Goal: Task Accomplishment & Management: Manage account settings

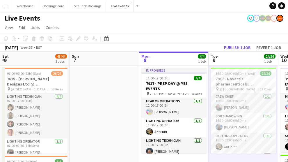
scroll to position [0, 250]
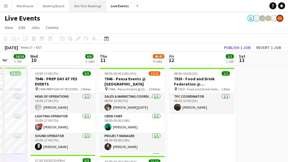
click at [78, 4] on button "Site Tech Bookings Close" at bounding box center [87, 5] width 37 height 11
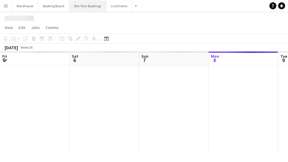
scroll to position [0, 139]
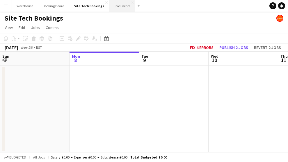
click at [109, 8] on button "Live Events Close" at bounding box center [122, 5] width 26 height 11
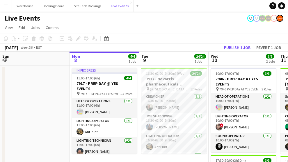
scroll to position [19, 0]
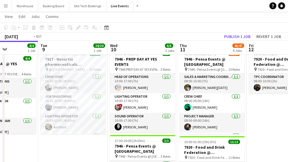
drag, startPoint x: 179, startPoint y: 152, endPoint x: 52, endPoint y: 143, distance: 127.3
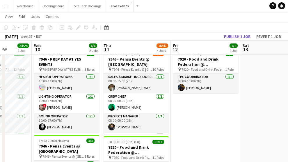
drag, startPoint x: 202, startPoint y: 143, endPoint x: 174, endPoint y: 143, distance: 27.6
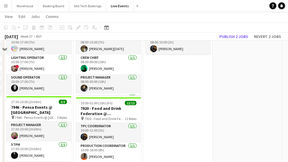
scroll to position [0, 0]
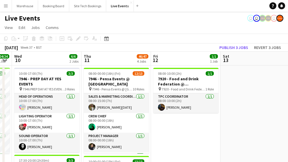
drag, startPoint x: 199, startPoint y: 118, endPoint x: 83, endPoint y: 119, distance: 116.0
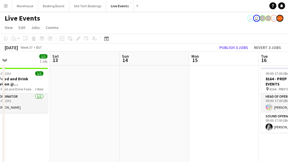
drag, startPoint x: 162, startPoint y: 122, endPoint x: 52, endPoint y: 120, distance: 109.3
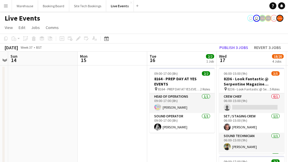
scroll to position [0, 169]
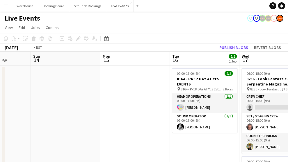
drag, startPoint x: 162, startPoint y: 146, endPoint x: 90, endPoint y: 136, distance: 72.7
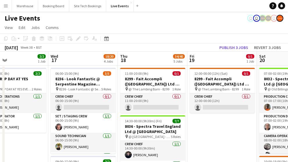
drag, startPoint x: 269, startPoint y: 133, endPoint x: 205, endPoint y: 130, distance: 63.5
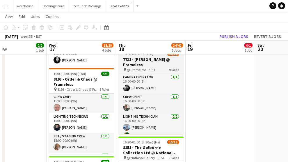
scroll to position [39, 0]
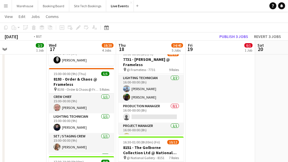
drag, startPoint x: 26, startPoint y: 96, endPoint x: 168, endPoint y: 94, distance: 141.6
click at [157, 94] on app-calendar-viewport "Sat 13 Sun 14 Mon 15 Tue 16 2/2 1 Job Wed 17 18/20 4 Jobs Thu 18 34/40 5 Jobs F…" at bounding box center [144, 96] width 288 height 456
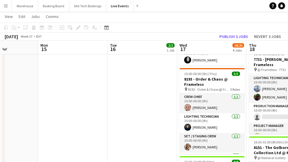
drag, startPoint x: 123, startPoint y: 105, endPoint x: 135, endPoint y: 106, distance: 12.3
click at [236, 102] on app-calendar-viewport "Fri 12 1/1 1 Job Sat 13 Sun 14 Mon 15 Tue 16 2/2 1 Job Wed 17 18/20 4 Jobs Thu …" at bounding box center [144, 96] width 288 height 456
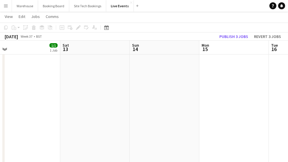
drag, startPoint x: 181, startPoint y: 104, endPoint x: 281, endPoint y: 101, distance: 100.0
click at [274, 101] on app-calendar-viewport "Wed 10 6/6 2 Jobs Thu 11 46/47 4 Jobs Fri 12 1/1 1 Job Sat 13 Sun 14 Mon 15 Tue…" at bounding box center [144, 96] width 288 height 456
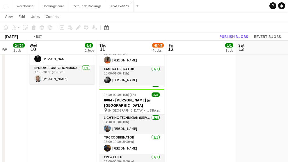
drag, startPoint x: 111, startPoint y: 110, endPoint x: 234, endPoint y: 111, distance: 122.7
click at [248, 106] on app-calendar-viewport "Sun 7 Mon 8 4/4 1 Job Tue 9 24/24 1 Job Wed 10 6/6 2 Jobs Thu 11 46/47 4 Jobs F…" at bounding box center [144, 96] width 288 height 456
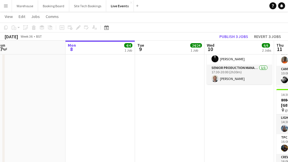
click at [253, 109] on app-calendar-viewport "Fri 5 27/27 3 Jobs Sat 6 43/44 3 Jobs Sun 7 Mon 8 4/4 1 Job Tue 9 24/24 1 Job W…" at bounding box center [144, 96] width 288 height 456
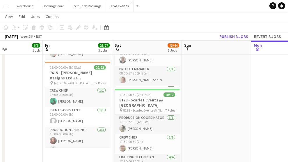
drag, startPoint x: 10, startPoint y: 102, endPoint x: 97, endPoint y: 113, distance: 87.0
click at [195, 99] on app-calendar-viewport "Wed 3 2/2 1 Job Thu 4 6/6 1 Job Fri 5 27/27 3 Jobs Sat 6 43/44 3 Jobs Sun 7 Mon…" at bounding box center [144, 96] width 288 height 456
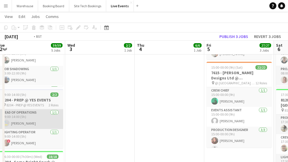
drag, startPoint x: 171, startPoint y: 108, endPoint x: 175, endPoint y: 110, distance: 3.8
click at [230, 107] on app-calendar-viewport "Sun 31 Mon 1 16/16 4 Jobs Tue 2 59/59 5 Jobs Wed 3 2/2 1 Job Thu 4 6/6 1 Job Fr…" at bounding box center [144, 105] width 288 height 475
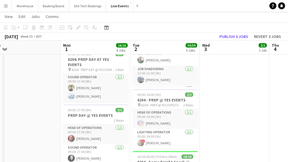
drag, startPoint x: 75, startPoint y: 95, endPoint x: 176, endPoint y: 94, distance: 100.9
click at [168, 94] on app-calendar-viewport "Fri 29 6/6 1 Job Sat 30 Sun 31 Mon 1 16/16 4 Jobs Tue 2 59/59 5 Jobs Wed 3 2/2 …" at bounding box center [144, 105] width 288 height 475
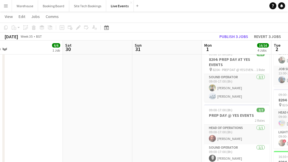
click at [226, 95] on app-calendar-viewport "Wed 27 Thu 28 10/10 1 Job Fri 29 6/6 1 Job Sat 30 Sun 31 Mon 1 16/16 4 Jobs Tue…" at bounding box center [144, 105] width 288 height 475
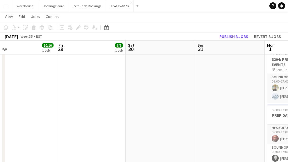
drag, startPoint x: 155, startPoint y: 108, endPoint x: 58, endPoint y: 107, distance: 97.1
click at [58, 107] on app-calendar-viewport "Mon 25 Tue 26 Wed 27 Thu 28 10/10 1 Job Fri 29 6/6 1 Job Sat 30 Sun 31 Mon 1 16…" at bounding box center [144, 105] width 288 height 475
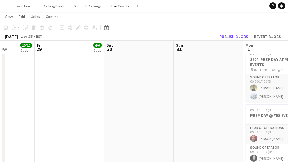
drag, startPoint x: 52, startPoint y: 102, endPoint x: 24, endPoint y: 103, distance: 28.8
click at [27, 103] on app-calendar-viewport "Mon 25 Tue 26 Wed 27 Thu 28 10/10 1 Job Fri 29 6/6 1 Job Sat 30 Sun 31 Mon 1 16…" at bounding box center [144, 105] width 288 height 475
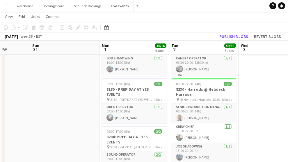
scroll to position [0, 246]
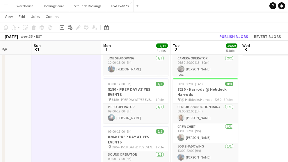
scroll to position [116, 0]
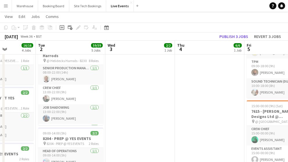
drag, startPoint x: 274, startPoint y: 109, endPoint x: 80, endPoint y: 106, distance: 194.5
click at [81, 106] on app-calendar-viewport "Fri 29 6/6 1 Job Sat 30 Sun 31 Mon 1 16/16 4 Jobs Tue 2 59/59 5 Jobs Wed 3 2/2 …" at bounding box center [144, 143] width 288 height 475
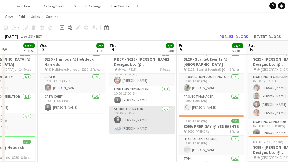
scroll to position [77, 0]
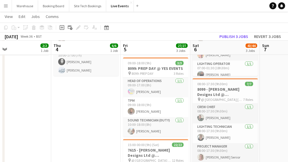
drag, startPoint x: 158, startPoint y: 120, endPoint x: 31, endPoint y: 118, distance: 126.4
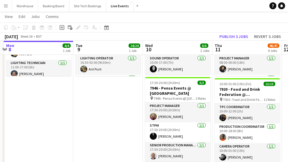
drag, startPoint x: 203, startPoint y: 121, endPoint x: 65, endPoint y: 126, distance: 138.7
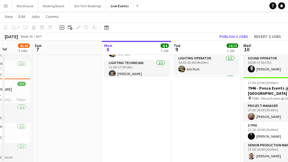
scroll to position [19, 0]
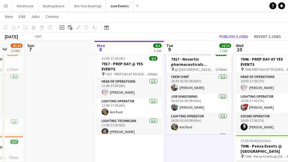
drag, startPoint x: 201, startPoint y: 144, endPoint x: 53, endPoint y: 136, distance: 147.3
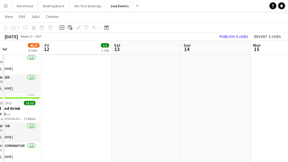
scroll to position [0, 187]
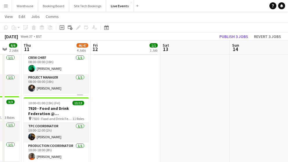
drag, startPoint x: 189, startPoint y: 135, endPoint x: 113, endPoint y: 134, distance: 75.9
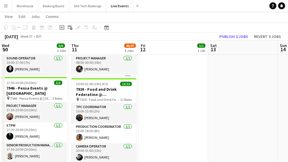
scroll to position [0, 157]
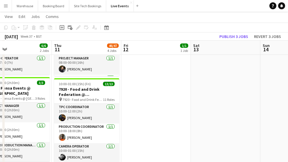
drag, startPoint x: 117, startPoint y: 119, endPoint x: 217, endPoint y: 125, distance: 99.6
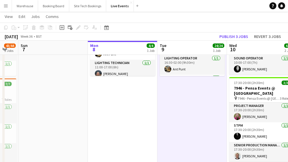
scroll to position [0, 147]
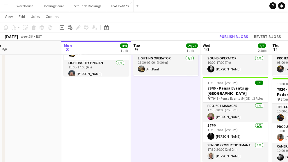
drag, startPoint x: 29, startPoint y: 115, endPoint x: 174, endPoint y: 120, distance: 145.1
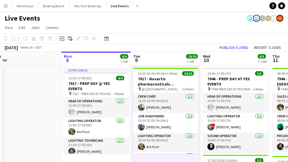
scroll to position [0, 194]
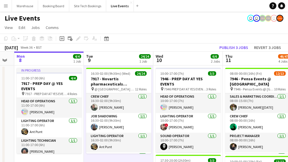
drag, startPoint x: 47, startPoint y: 100, endPoint x: 0, endPoint y: 90, distance: 48.0
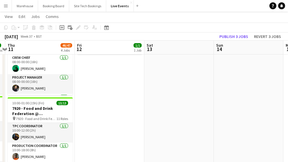
scroll to position [0, 171]
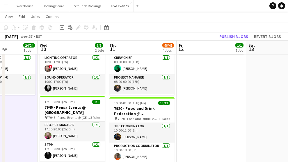
drag, startPoint x: 139, startPoint y: 129, endPoint x: 24, endPoint y: 119, distance: 116.1
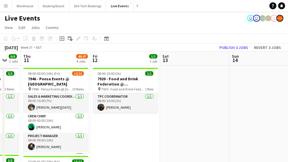
drag, startPoint x: 233, startPoint y: 133, endPoint x: 82, endPoint y: 127, distance: 151.8
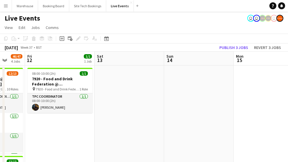
drag, startPoint x: 193, startPoint y: 128, endPoint x: 78, endPoint y: 121, distance: 115.3
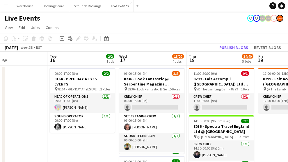
scroll to position [0, 165]
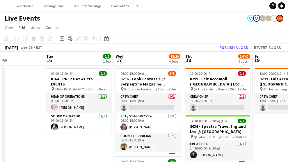
drag, startPoint x: 226, startPoint y: 142, endPoint x: 86, endPoint y: 138, distance: 139.6
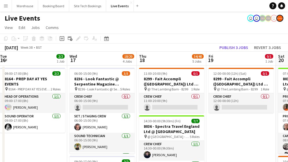
scroll to position [0, 273]
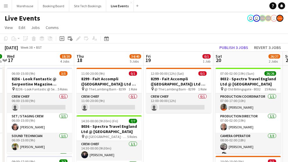
drag, startPoint x: 257, startPoint y: 128, endPoint x: 164, endPoint y: 119, distance: 93.8
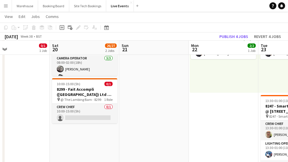
scroll to position [0, 218]
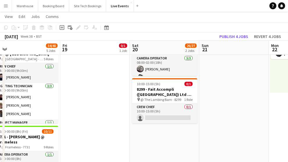
drag, startPoint x: 161, startPoint y: 121, endPoint x: 102, endPoint y: 120, distance: 59.0
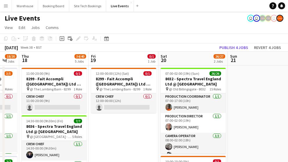
scroll to position [0, 210]
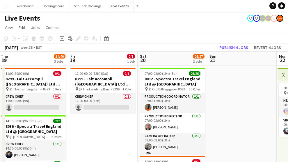
drag, startPoint x: 92, startPoint y: 128, endPoint x: 100, endPoint y: 128, distance: 7.9
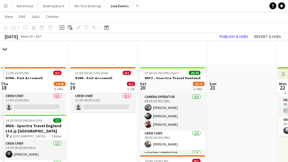
scroll to position [97, 0]
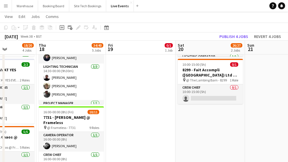
drag, startPoint x: 90, startPoint y: 111, endPoint x: 138, endPoint y: 120, distance: 49.0
click at [138, 120] on app-calendar-viewport "Mon 15 Tue 16 2/2 1 Job Wed 17 18/20 4 Jobs Thu 18 34/40 5 Jobs Fri 19 0/1 1 Jo…" at bounding box center [144, 163] width 288 height 475
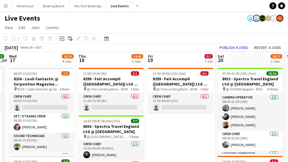
scroll to position [0, 124]
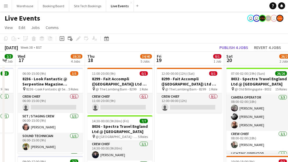
drag, startPoint x: 132, startPoint y: 123, endPoint x: 170, endPoint y: 123, distance: 38.1
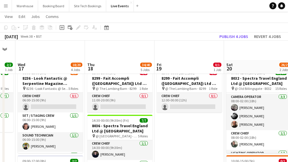
scroll to position [58, 0]
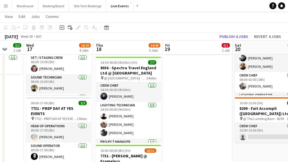
drag, startPoint x: 169, startPoint y: 122, endPoint x: 233, endPoint y: 129, distance: 64.9
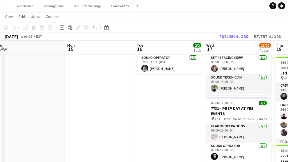
drag, startPoint x: 37, startPoint y: 112, endPoint x: 149, endPoint y: 123, distance: 112.2
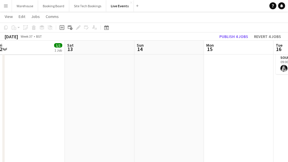
drag, startPoint x: 134, startPoint y: 117, endPoint x: 187, endPoint y: 117, distance: 52.9
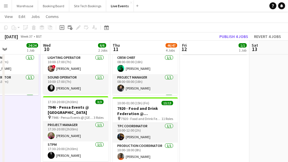
drag, startPoint x: 116, startPoint y: 115, endPoint x: 209, endPoint y: 116, distance: 92.4
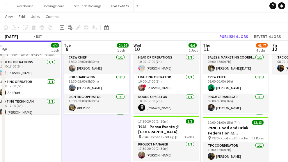
scroll to position [0, 135]
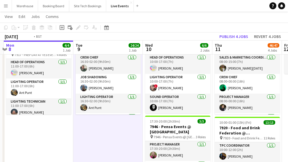
drag, startPoint x: 33, startPoint y: 141, endPoint x: 111, endPoint y: 142, distance: 78.8
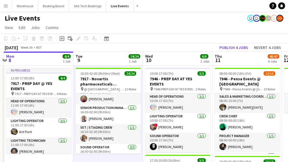
scroll to position [174, 0]
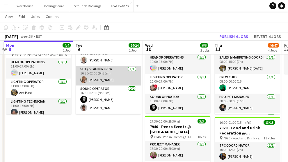
click at [106, 72] on app-card-role "Set / Staging Crew 1/1 16:30-02:00 (9h30m) Paul Harris" at bounding box center [108, 76] width 65 height 20
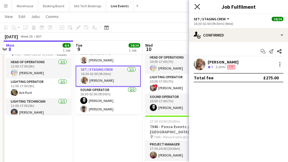
click at [199, 6] on icon "Close pop-in" at bounding box center [197, 7] width 6 height 6
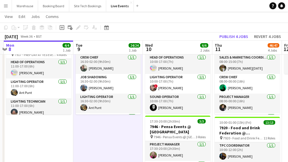
scroll to position [0, 0]
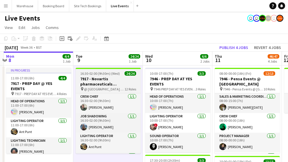
click at [94, 77] on h3 "7917 - Novartis pharmaceuticals Corporation @ [GEOGRAPHIC_DATA]" at bounding box center [108, 81] width 65 height 10
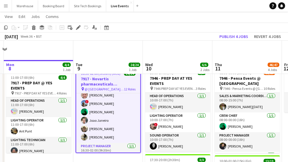
scroll to position [97, 0]
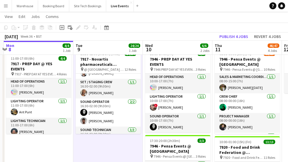
scroll to position [162, 0]
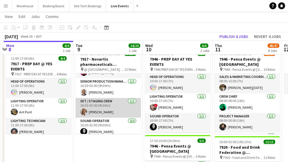
click at [100, 110] on app-card-role "Set / Staging Crew 1/1 16:30-02:00 (9h30m) Paul Harris" at bounding box center [108, 108] width 65 height 20
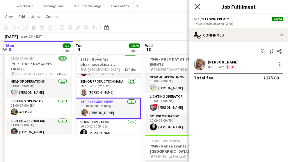
click at [195, 6] on icon "Close pop-in" at bounding box center [197, 7] width 6 height 6
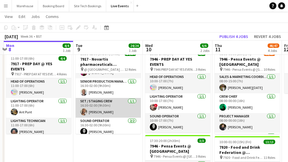
click at [97, 107] on app-card-role "Set / Staging Crew 1/1 16:30-02:00 (9h30m) Paul Harris" at bounding box center [108, 108] width 65 height 20
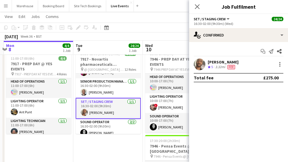
drag, startPoint x: 194, startPoint y: 7, endPoint x: 185, endPoint y: 23, distance: 18.5
click at [194, 7] on app-icon "Close pop-in" at bounding box center [197, 6] width 7 height 7
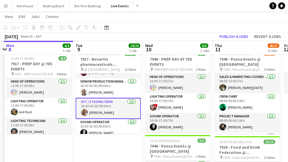
scroll to position [45, 0]
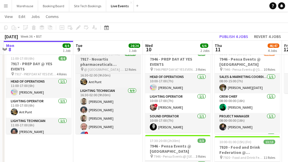
click at [103, 63] on h3 "7917 - Novartis pharmaceuticals Corporation @ [GEOGRAPHIC_DATA]" at bounding box center [108, 62] width 65 height 10
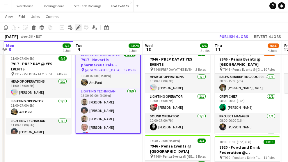
click at [77, 28] on icon at bounding box center [77, 27] width 3 height 3
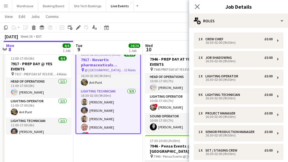
scroll to position [135, 0]
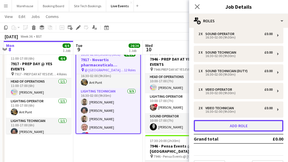
click at [224, 124] on button "Add role" at bounding box center [239, 126] width 90 height 12
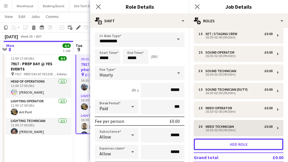
scroll to position [65, 0]
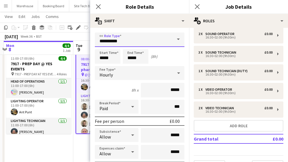
click at [136, 38] on input "**********" at bounding box center [140, 40] width 90 height 15
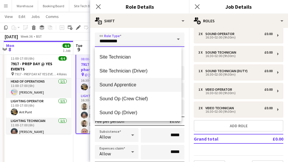
scroll to position [1085, 0]
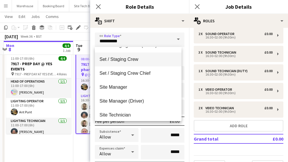
click at [122, 60] on span "Set / Staging Crew" at bounding box center [137, 60] width 77 height 6
type input "**********"
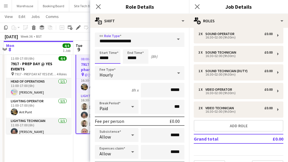
click at [109, 57] on input "*****" at bounding box center [108, 56] width 26 height 15
click at [100, 49] on div at bounding box center [102, 47] width 12 height 6
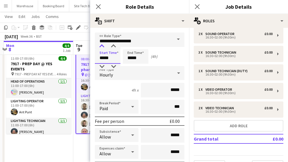
click at [100, 49] on div at bounding box center [102, 47] width 12 height 6
click at [115, 48] on div at bounding box center [114, 47] width 12 height 6
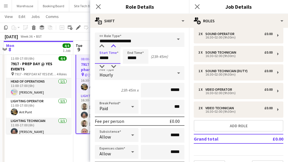
type input "*****"
click at [115, 48] on div at bounding box center [114, 47] width 12 height 6
click at [133, 57] on input "*****" at bounding box center [136, 56] width 26 height 15
click at [129, 47] on div at bounding box center [130, 47] width 12 height 6
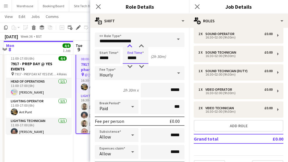
click at [129, 47] on div at bounding box center [130, 47] width 12 height 6
click at [129, 64] on div at bounding box center [130, 67] width 12 height 6
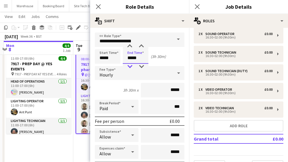
click at [129, 64] on div at bounding box center [130, 67] width 12 height 6
click at [138, 47] on div at bounding box center [141, 47] width 12 height 6
click at [110, 79] on div "Hourly" at bounding box center [134, 73] width 78 height 14
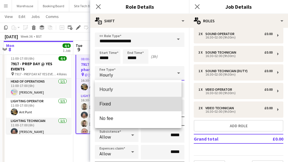
click at [107, 103] on span "Fixed" at bounding box center [137, 104] width 77 height 6
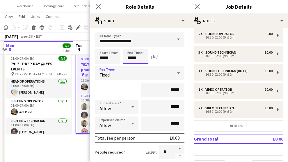
click at [141, 56] on input "*****" at bounding box center [136, 56] width 26 height 15
click at [141, 65] on div at bounding box center [141, 67] width 12 height 6
click at [143, 47] on div at bounding box center [141, 47] width 12 height 6
type input "*****"
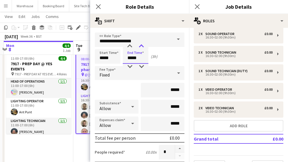
click at [143, 47] on div at bounding box center [141, 47] width 12 height 6
click at [98, 6] on icon at bounding box center [98, 7] width 6 height 6
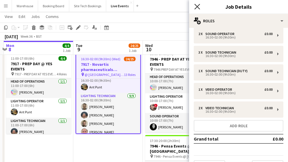
click at [199, 7] on icon "Close pop-in" at bounding box center [197, 7] width 6 height 6
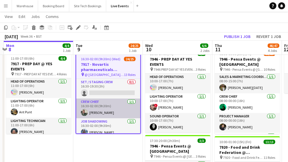
scroll to position [0, 0]
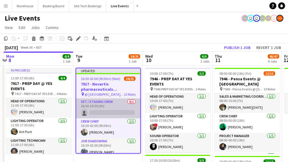
click at [96, 104] on app-card-role "Set / Staging Crew 0/1 16:30-19:30 (3h) single-neutral-actions" at bounding box center [108, 109] width 64 height 20
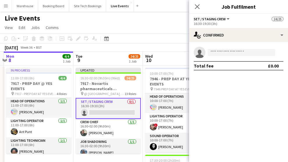
drag, startPoint x: 199, startPoint y: 7, endPoint x: 168, endPoint y: 21, distance: 33.6
click at [199, 7] on icon "Close pop-in" at bounding box center [197, 6] width 5 height 5
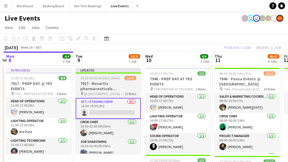
click at [97, 84] on h3 "7917 - Novartis pharmaceuticals Corporation @ [GEOGRAPHIC_DATA]" at bounding box center [108, 86] width 65 height 10
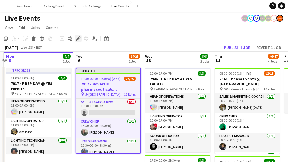
click at [78, 38] on icon at bounding box center [77, 38] width 3 height 3
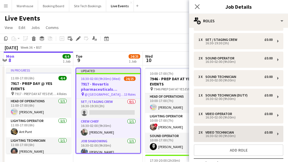
scroll to position [110, 0]
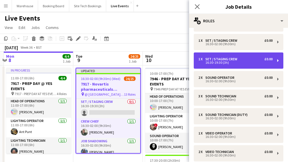
click at [210, 62] on div "16:30-19:30 (3h)" at bounding box center [235, 62] width 74 height 3
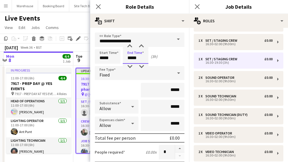
click at [129, 56] on input "*****" at bounding box center [136, 56] width 26 height 15
click at [129, 47] on div at bounding box center [130, 47] width 12 height 6
click at [140, 65] on div at bounding box center [141, 67] width 12 height 6
type input "*****"
click at [140, 65] on div at bounding box center [141, 67] width 12 height 6
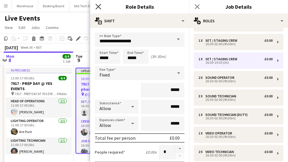
click at [97, 6] on icon at bounding box center [98, 7] width 6 height 6
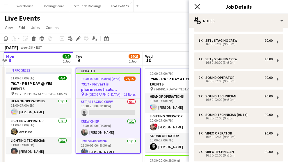
click at [197, 7] on icon at bounding box center [197, 7] width 6 height 6
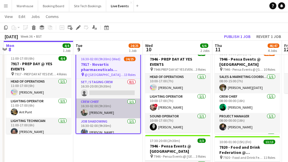
scroll to position [0, 0]
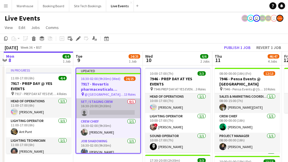
click at [99, 112] on app-card-role "Set / Staging Crew 0/1 16:30-20:00 (3h30m) single-neutral-actions" at bounding box center [108, 109] width 64 height 20
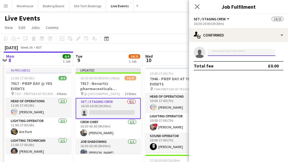
click at [217, 51] on input at bounding box center [241, 52] width 67 height 7
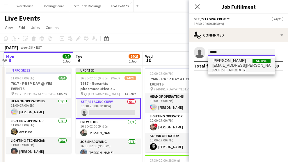
type input "*****"
click at [222, 60] on span "[PERSON_NAME]" at bounding box center [228, 60] width 33 height 5
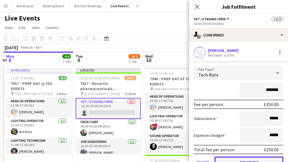
click at [248, 160] on button "Confirm" at bounding box center [248, 163] width 69 height 12
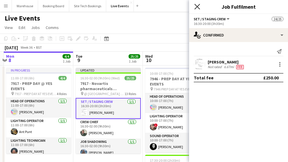
click at [196, 7] on icon "Close pop-in" at bounding box center [197, 7] width 6 height 6
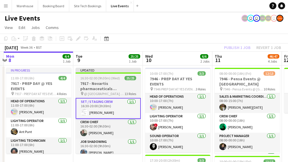
click at [98, 85] on h3 "7917 - Novartis pharmaceuticals Corporation @ [GEOGRAPHIC_DATA]" at bounding box center [108, 86] width 65 height 10
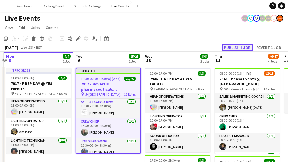
click at [244, 48] on button "Publish 1 job" at bounding box center [236, 48] width 31 height 8
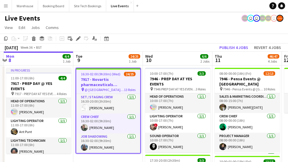
click at [102, 80] on h3 "7917 - Novartis pharmaceuticals Corporation @ [GEOGRAPHIC_DATA]" at bounding box center [108, 82] width 64 height 10
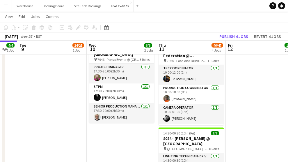
scroll to position [0, 224]
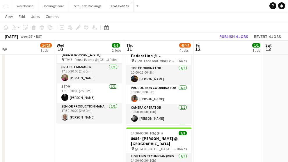
drag, startPoint x: 152, startPoint y: 140, endPoint x: 92, endPoint y: 128, distance: 61.0
click at [63, 138] on app-calendar-viewport "Sat 6 43/44 3 Jobs Sun 7 Mon 8 4/4 1 Job Tue 9 24/25 1 Job Wed 10 6/6 2 Jobs Th…" at bounding box center [144, 143] width 288 height 475
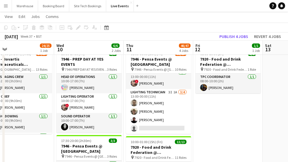
scroll to position [0, 157]
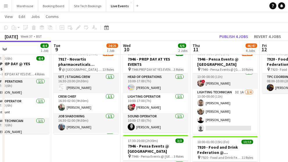
drag, startPoint x: 217, startPoint y: 117, endPoint x: 287, endPoint y: 114, distance: 70.1
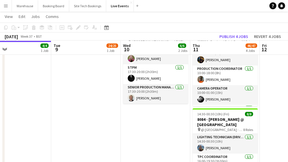
scroll to position [0, 276]
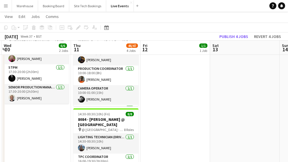
drag, startPoint x: 241, startPoint y: 122, endPoint x: 156, endPoint y: 139, distance: 86.5
click at [156, 139] on app-calendar-viewport "Sat 6 43/44 3 Jobs Sun 7 Mon 8 4/4 1 Job Tue 9 24/25 1 Job Wed 10 6/6 2 Jobs Th…" at bounding box center [144, 124] width 288 height 475
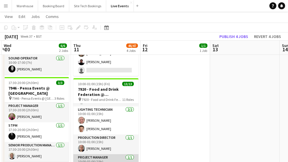
scroll to position [0, 0]
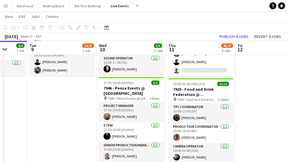
drag, startPoint x: 159, startPoint y: 119, endPoint x: 269, endPoint y: 107, distance: 110.2
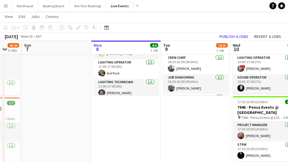
scroll to position [0, 164]
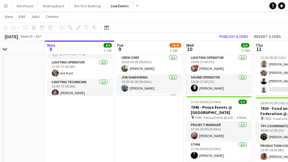
drag, startPoint x: 67, startPoint y: 134, endPoint x: 142, endPoint y: 140, distance: 75.5
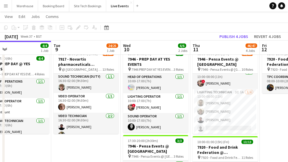
scroll to position [0, 162]
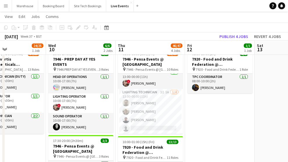
drag, startPoint x: 92, startPoint y: 139, endPoint x: 18, endPoint y: 128, distance: 75.5
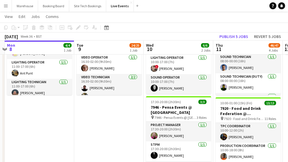
scroll to position [0, 177]
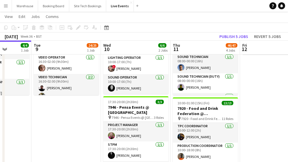
drag, startPoint x: 31, startPoint y: 114, endPoint x: 156, endPoint y: 128, distance: 125.2
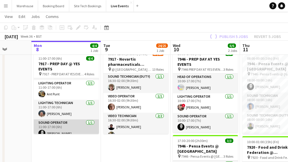
scroll to position [0, 0]
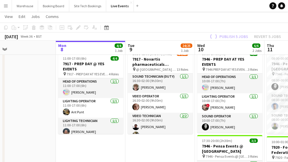
drag, startPoint x: 110, startPoint y: 143, endPoint x: 180, endPoint y: 143, distance: 69.5
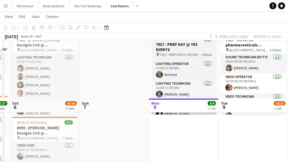
scroll to position [97, 0]
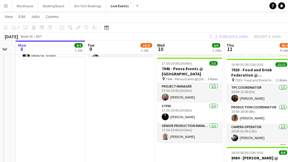
drag, startPoint x: 195, startPoint y: 122, endPoint x: 70, endPoint y: 123, distance: 125.6
click at [68, 124] on app-calendar-viewport "Thu 4 6/6 1 Job Fri 5 27/27 3 Jobs Sat 6 43/44 3 Jobs Sun 7 Mon 8 4/4 1 Job Tue…" at bounding box center [144, 163] width 288 height 475
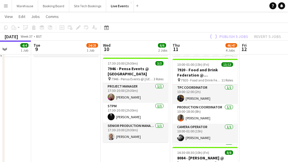
scroll to position [0, 180]
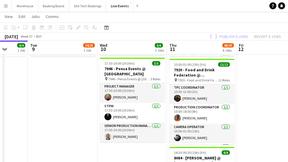
drag, startPoint x: 109, startPoint y: 121, endPoint x: 52, endPoint y: 115, distance: 57.4
click at [52, 115] on app-calendar-viewport "Sat 6 43/44 3 Jobs Sun 7 Mon 8 4/4 1 Job Tue 9 24/25 1 Job Wed 10 6/6 2 Jobs Th…" at bounding box center [144, 163] width 288 height 475
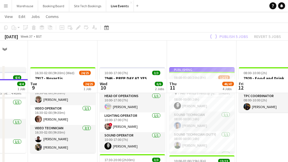
scroll to position [58, 0]
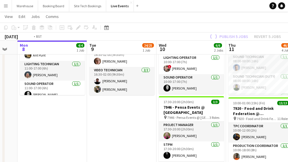
drag, startPoint x: 58, startPoint y: 128, endPoint x: 121, endPoint y: 137, distance: 63.9
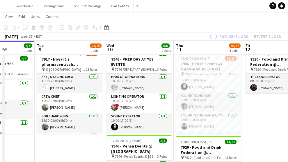
scroll to position [0, 178]
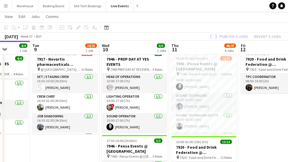
drag, startPoint x: 130, startPoint y: 143, endPoint x: 68, endPoint y: 137, distance: 61.9
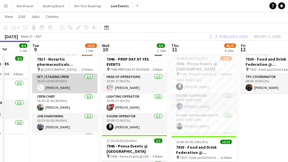
click at [39, 88] on app-user-avatar at bounding box center [40, 87] width 7 height 7
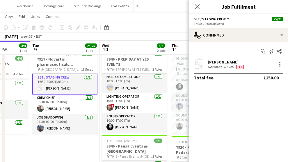
click at [199, 65] on app-user-avatar at bounding box center [200, 65] width 12 height 12
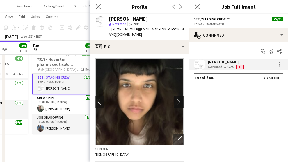
click at [176, 99] on app-icon "chevron-right" at bounding box center [180, 102] width 9 height 6
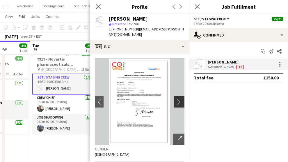
click at [176, 99] on app-icon "chevron-right" at bounding box center [180, 102] width 9 height 6
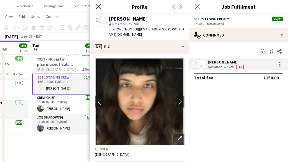
click at [99, 8] on icon at bounding box center [98, 7] width 6 height 6
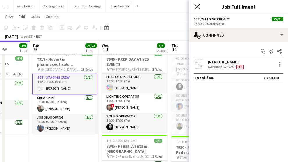
click at [195, 5] on icon at bounding box center [197, 7] width 6 height 6
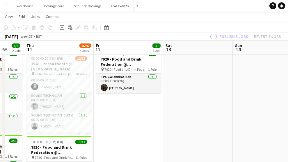
scroll to position [0, 161]
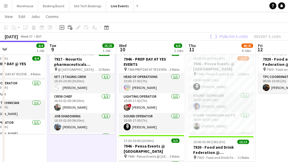
drag, startPoint x: 260, startPoint y: 125, endPoint x: 277, endPoint y: 124, distance: 16.9
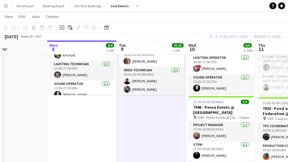
scroll to position [0, 142]
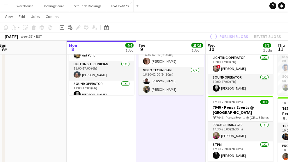
drag, startPoint x: 15, startPoint y: 128, endPoint x: 103, endPoint y: 144, distance: 90.3
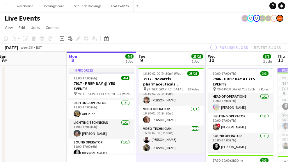
scroll to position [0, 183]
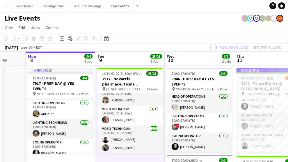
drag, startPoint x: 46, startPoint y: 92, endPoint x: 4, endPoint y: 91, distance: 42.2
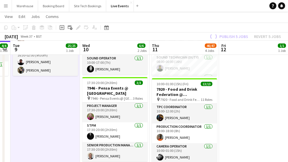
scroll to position [0, 269]
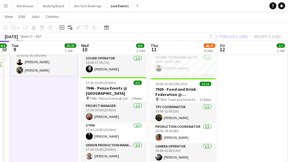
drag, startPoint x: 129, startPoint y: 122, endPoint x: 59, endPoint y: 118, distance: 69.9
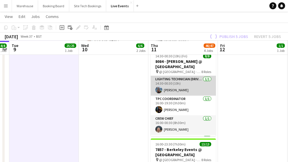
scroll to position [77, 0]
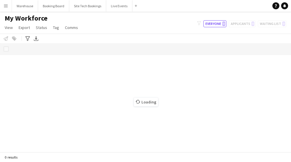
click at [9, 5] on button "Menu" at bounding box center [6, 6] width 12 height 12
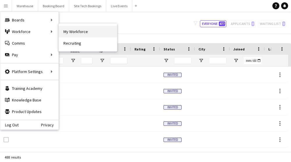
click at [77, 37] on link "My Workforce" at bounding box center [88, 32] width 58 height 12
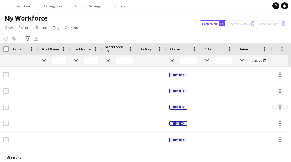
type input "**********"
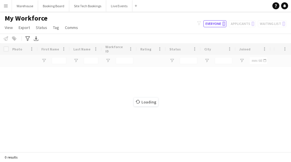
click at [60, 59] on div "Workforce Details Photo First Name" at bounding box center [145, 97] width 291 height 109
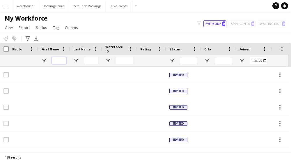
click at [60, 59] on input "First Name Filter Input" at bounding box center [59, 60] width 15 height 7
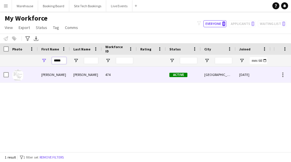
type input "*****"
click at [9, 74] on div at bounding box center [23, 75] width 29 height 16
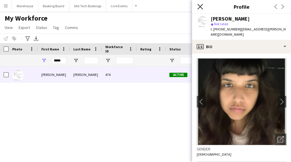
click at [200, 8] on icon "Close pop-in" at bounding box center [200, 7] width 6 height 6
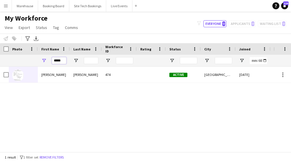
drag, startPoint x: 54, startPoint y: 60, endPoint x: 46, endPoint y: 61, distance: 8.5
click at [46, 61] on div "*****" at bounding box center [54, 61] width 32 height 12
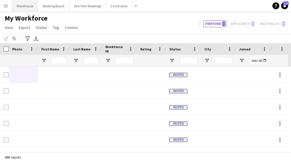
click at [22, 5] on button "Warehouse Close" at bounding box center [25, 5] width 26 height 11
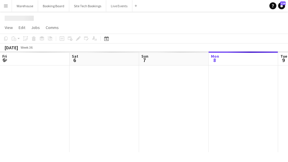
scroll to position [0, 139]
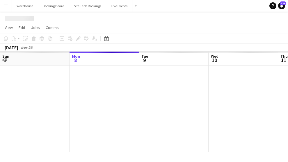
click at [6, 6] on app-icon "Menu" at bounding box center [5, 5] width 5 height 5
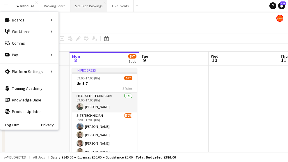
click at [79, 5] on button "Site Tech Bookings Close" at bounding box center [88, 5] width 37 height 11
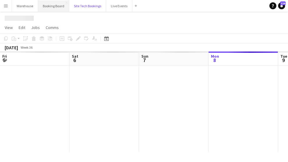
scroll to position [0, 139]
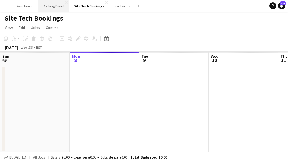
click at [57, 5] on button "Booking Board Close" at bounding box center [53, 5] width 31 height 11
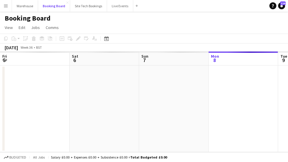
scroll to position [0, 139]
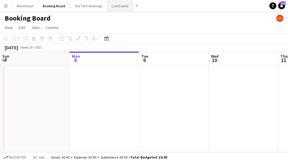
click at [116, 4] on button "Live Events Close" at bounding box center [120, 5] width 26 height 11
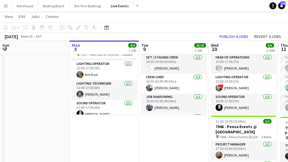
scroll to position [0, 160]
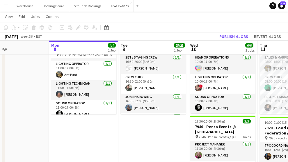
drag, startPoint x: 159, startPoint y: 133, endPoint x: 138, endPoint y: 133, distance: 20.6
drag, startPoint x: 74, startPoint y: 113, endPoint x: 40, endPoint y: 103, distance: 35.6
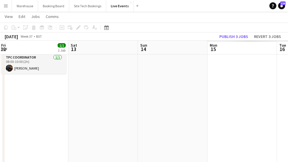
drag, startPoint x: 64, startPoint y: 100, endPoint x: 136, endPoint y: 105, distance: 72.8
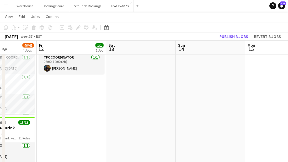
drag, startPoint x: 135, startPoint y: 87, endPoint x: 62, endPoint y: 86, distance: 73.5
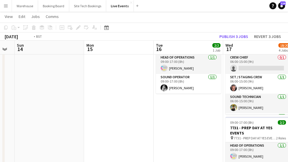
drag, startPoint x: 148, startPoint y: 121, endPoint x: 62, endPoint y: 105, distance: 86.8
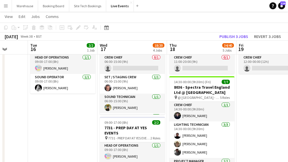
scroll to position [77, 0]
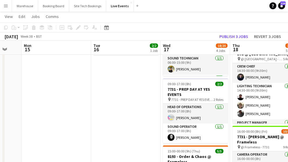
drag, startPoint x: 242, startPoint y: 110, endPoint x: 114, endPoint y: 103, distance: 128.7
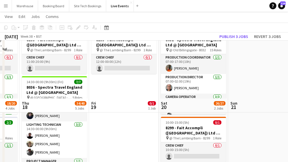
scroll to position [116, 0]
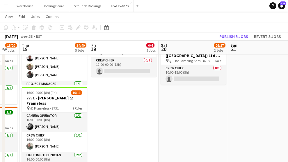
click at [130, 130] on app-date-cell "Draft 10:00-17:00 (7h) 0/3 8032 - Spectra Travel England Ltd @ [GEOGRAPHIC_DATA…" at bounding box center [123, 155] width 69 height 413
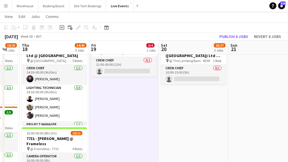
drag, startPoint x: 173, startPoint y: 120, endPoint x: 261, endPoint y: 115, distance: 88.5
click at [253, 117] on app-calendar-viewport "Sun 14 Mon 15 Tue 16 2/2 1 Job Wed 17 18/20 4 Jobs Thu 18 34/45 5 Jobs Fri 19 0…" at bounding box center [144, 154] width 288 height 496
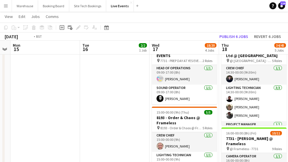
drag, startPoint x: 169, startPoint y: 119, endPoint x: 162, endPoint y: 126, distance: 10.3
click at [246, 117] on app-calendar-viewport "Sat 13 Sun 14 Mon 15 Tue 16 2/2 1 Job Wed 17 18/20 4 Jobs Thu 18 34/45 5 Jobs F…" at bounding box center [144, 154] width 288 height 496
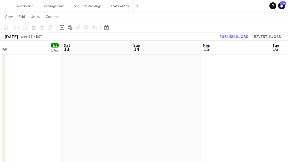
drag, startPoint x: 219, startPoint y: 114, endPoint x: 190, endPoint y: 121, distance: 30.2
click at [250, 112] on app-calendar-viewport "Wed 10 6/6 2 Jobs Thu 11 46/47 4 Jobs Fri 12 1/1 1 Job Sat 13 Sun 14 Mon 15 Tue…" at bounding box center [144, 154] width 288 height 496
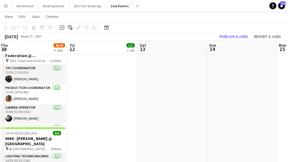
click at [230, 116] on app-calendar-viewport "Tue 9 25/25 1 Job Wed 10 6/6 2 Jobs Thu 11 46/47 4 Jobs Fri 12 1/1 1 Job Sat 13…" at bounding box center [144, 154] width 288 height 496
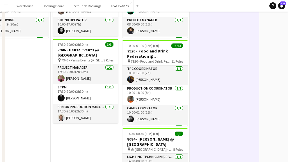
scroll to position [0, 0]
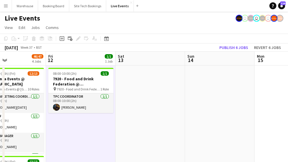
drag, startPoint x: 245, startPoint y: 137, endPoint x: 107, endPoint y: 125, distance: 138.6
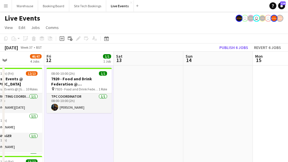
scroll to position [0, 237]
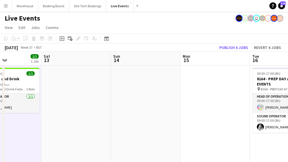
drag, startPoint x: 142, startPoint y: 117, endPoint x: 99, endPoint y: 117, distance: 43.6
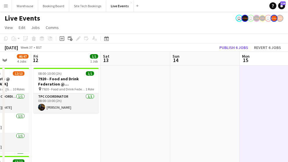
scroll to position [0, 129]
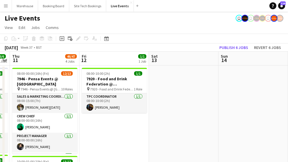
drag, startPoint x: 67, startPoint y: 130, endPoint x: 174, endPoint y: 121, distance: 107.9
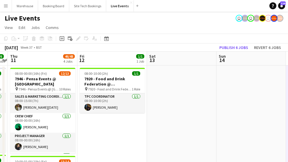
drag, startPoint x: 113, startPoint y: 123, endPoint x: 254, endPoint y: 105, distance: 141.8
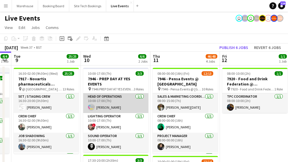
scroll to position [58, 0]
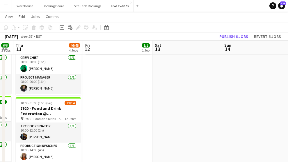
drag, startPoint x: 220, startPoint y: 100, endPoint x: 67, endPoint y: 102, distance: 152.6
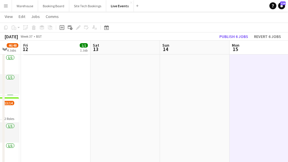
drag, startPoint x: 108, startPoint y: 111, endPoint x: 28, endPoint y: 110, distance: 79.9
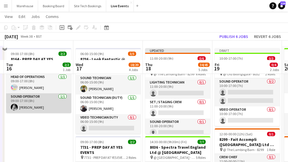
scroll to position [77, 0]
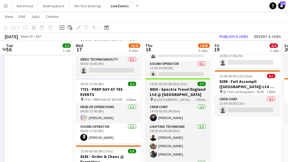
click at [180, 98] on span "@ [GEOGRAPHIC_DATA] - 8036" at bounding box center [174, 100] width 42 height 4
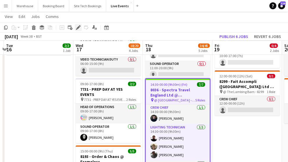
click at [78, 30] on div "Edit" at bounding box center [78, 27] width 7 height 7
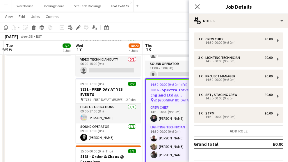
scroll to position [19, 0]
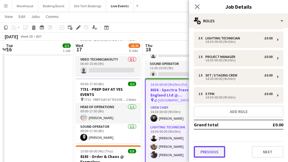
click at [203, 149] on button "Previous" at bounding box center [209, 152] width 31 height 12
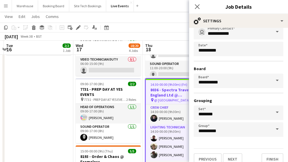
scroll to position [46, 0]
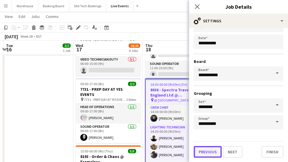
click at [208, 150] on button "Previous" at bounding box center [208, 152] width 28 height 12
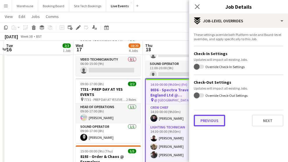
click at [215, 124] on button "Previous" at bounding box center [209, 121] width 31 height 12
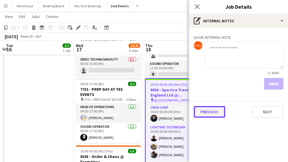
click at [211, 109] on button "Previous" at bounding box center [209, 112] width 31 height 12
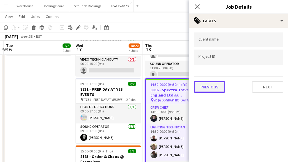
click at [211, 86] on button "Previous" at bounding box center [209, 87] width 31 height 12
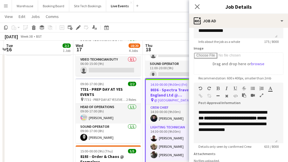
scroll to position [125, 0]
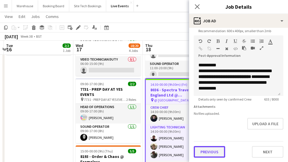
click at [212, 153] on button "Previous" at bounding box center [209, 152] width 31 height 12
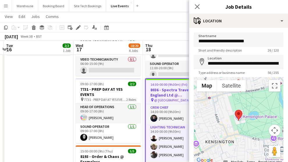
scroll to position [43, 0]
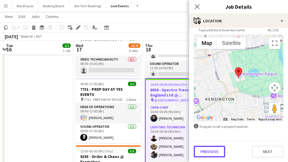
click at [221, 151] on button "Previous" at bounding box center [209, 152] width 31 height 12
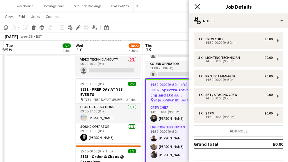
click at [195, 5] on icon at bounding box center [197, 7] width 6 height 6
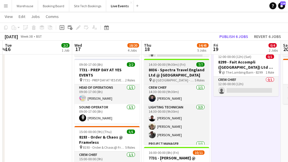
click at [169, 70] on h3 "8036 - Spectra Travel England Ltd @ [GEOGRAPHIC_DATA]" at bounding box center [176, 72] width 65 height 10
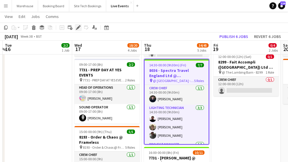
click at [78, 28] on icon at bounding box center [77, 27] width 3 height 3
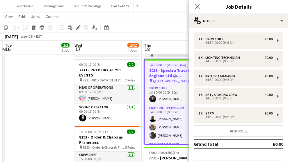
scroll to position [19, 0]
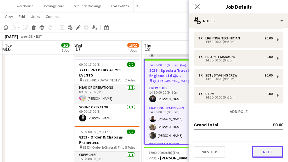
click at [252, 151] on button "Next" at bounding box center [267, 152] width 31 height 12
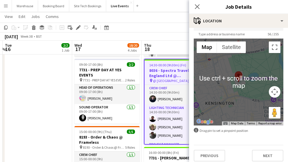
scroll to position [43, 0]
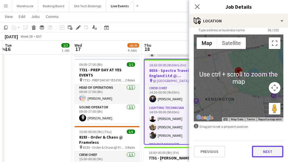
click at [262, 150] on button "Next" at bounding box center [267, 152] width 31 height 12
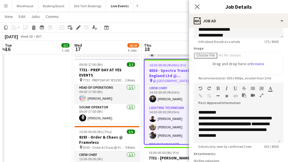
scroll to position [97, 0]
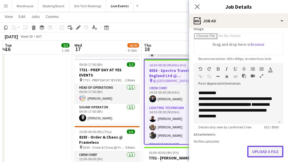
click at [255, 150] on button "Upload a file" at bounding box center [265, 152] width 36 height 12
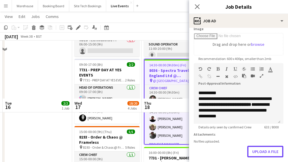
scroll to position [155, 0]
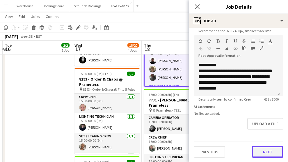
click at [265, 151] on button "Next" at bounding box center [267, 152] width 31 height 12
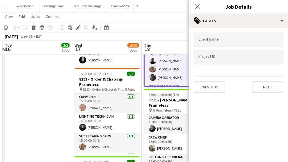
scroll to position [0, 0]
click at [256, 84] on button "Next" at bounding box center [267, 87] width 31 height 12
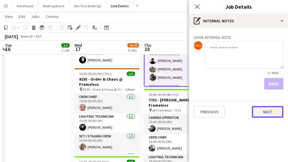
click at [268, 114] on button "Next" at bounding box center [267, 112] width 31 height 12
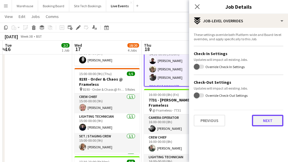
click at [265, 120] on button "Next" at bounding box center [267, 121] width 31 height 12
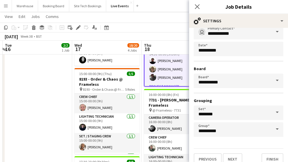
scroll to position [46, 0]
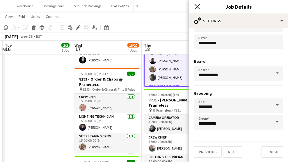
click at [197, 6] on icon at bounding box center [197, 7] width 6 height 6
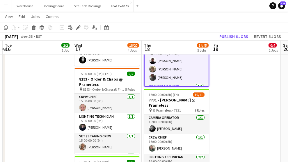
click at [45, 119] on app-date-cell "09:00-17:00 (8h) 2/2 8164 - PREP DAY AT YES EVENTS pin 8164 - PREP DAY AT YES E…" at bounding box center [37, 136] width 69 height 453
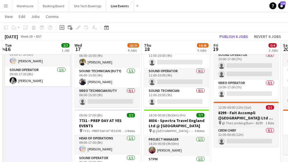
scroll to position [0, 0]
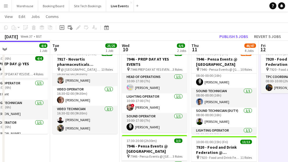
scroll to position [0, 219]
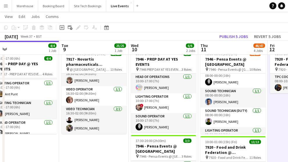
drag, startPoint x: 52, startPoint y: 143, endPoint x: 102, endPoint y: 147, distance: 49.8
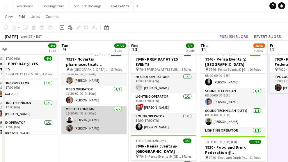
scroll to position [116, 0]
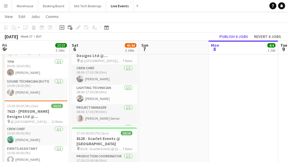
scroll to position [298, 0]
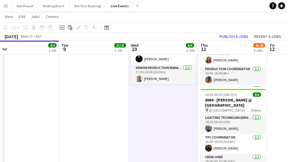
scroll to position [0, 276]
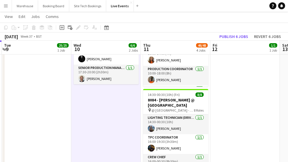
drag, startPoint x: 87, startPoint y: 118, endPoint x: 59, endPoint y: 115, distance: 28.2
click at [59, 115] on app-calendar-viewport "Fri 5 27/27 3 Jobs Sat 6 43/44 3 Jobs Sun 7 Mon 8 4/4 1 Job Tue 9 25/25 1 Job W…" at bounding box center [144, 116] width 288 height 496
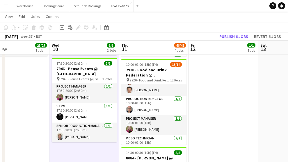
scroll to position [0, 127]
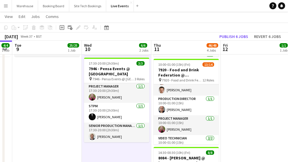
drag, startPoint x: 240, startPoint y: 121, endPoint x: 251, endPoint y: 113, distance: 13.3
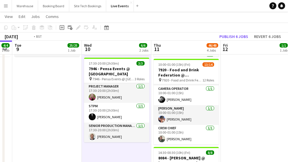
drag, startPoint x: 76, startPoint y: 105, endPoint x: 206, endPoint y: 107, distance: 129.7
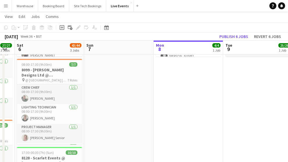
drag, startPoint x: 122, startPoint y: 120, endPoint x: 237, endPoint y: 112, distance: 115.0
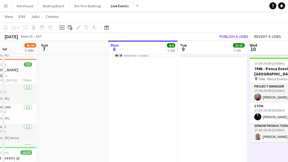
drag, startPoint x: 126, startPoint y: 111, endPoint x: 88, endPoint y: 111, distance: 37.8
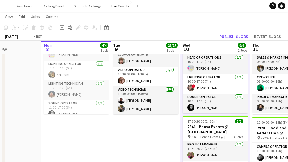
scroll to position [0, 221]
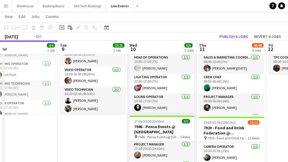
drag, startPoint x: 186, startPoint y: 141, endPoint x: 107, endPoint y: 132, distance: 79.3
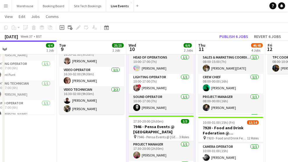
scroll to position [181, 0]
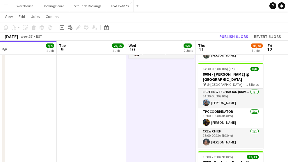
click at [96, 106] on app-date-cell "16:30-02:00 (9h30m) (Wed) 25/25 7917 - Novartis pharmaceuticals Corporation @ N…" at bounding box center [91, 110] width 69 height 453
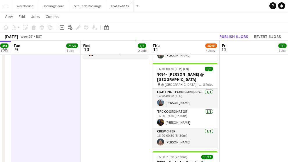
drag, startPoint x: 158, startPoint y: 108, endPoint x: 35, endPoint y: 102, distance: 123.6
click at [33, 103] on app-calendar-viewport "Fri 5 27/27 3 Jobs Sat 6 43/44 3 Jobs Sun 7 Mon 8 4/4 1 Job Tue 9 25/25 1 Job W…" at bounding box center [144, 90] width 288 height 496
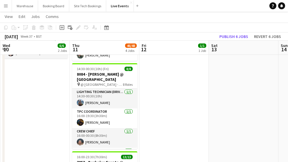
drag, startPoint x: 201, startPoint y: 103, endPoint x: 48, endPoint y: 100, distance: 152.9
click at [48, 100] on app-calendar-viewport "Sun 7 Mon 8 4/4 1 Job Tue 9 25/25 1 Job Wed 10 6/6 2 Jobs Thu 11 46/48 4 Jobs F…" at bounding box center [144, 90] width 288 height 496
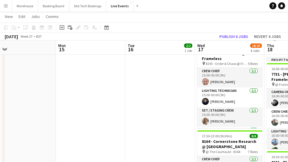
drag, startPoint x: 166, startPoint y: 108, endPoint x: 37, endPoint y: 104, distance: 129.4
click at [37, 104] on app-calendar-viewport "Thu 11 46/48 4 Jobs Fri 12 1/1 1 Job Sat 13 Sun 14 Mon 15 Tue 16 2/2 1 Job Wed …" at bounding box center [144, 90] width 288 height 496
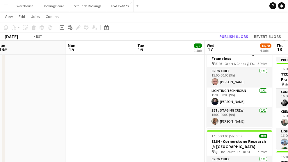
drag, startPoint x: 159, startPoint y: 111, endPoint x: 36, endPoint y: 101, distance: 122.8
click at [26, 100] on app-calendar-viewport "Thu 11 46/48 4 Jobs Fri 12 1/1 1 Job Sat 13 Sun 14 Mon 15 Tue 16 2/2 1 Job Wed …" at bounding box center [144, 90] width 288 height 496
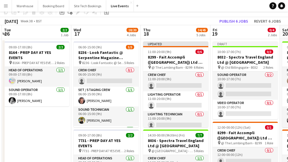
scroll to position [7, 0]
